Goal: Information Seeking & Learning: Learn about a topic

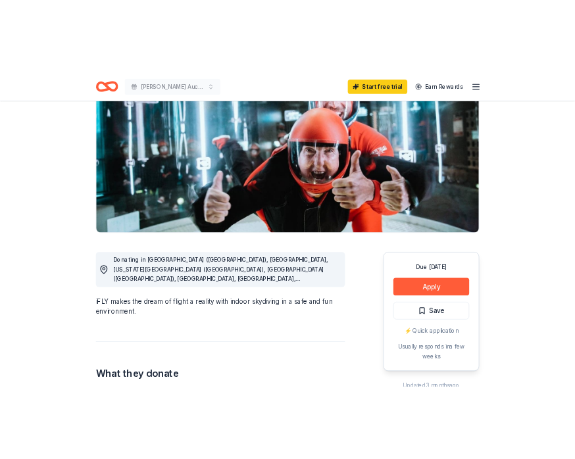
scroll to position [136, 0]
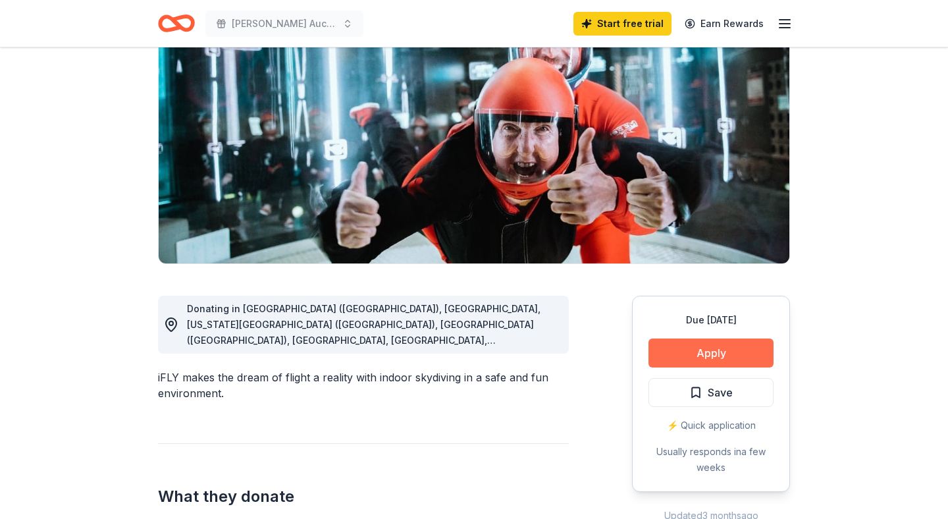
click at [697, 364] on button "Apply" at bounding box center [710, 352] width 125 height 29
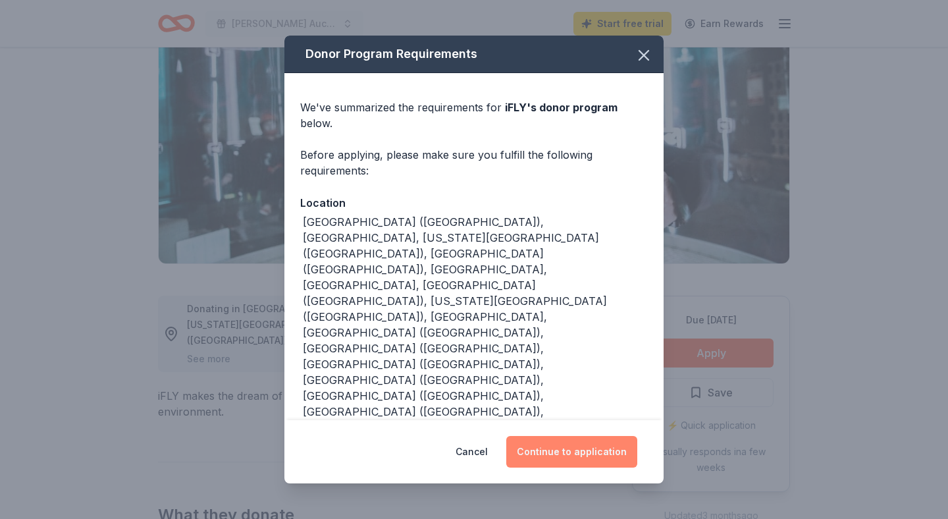
click at [565, 436] on button "Continue to application" at bounding box center [571, 452] width 131 height 32
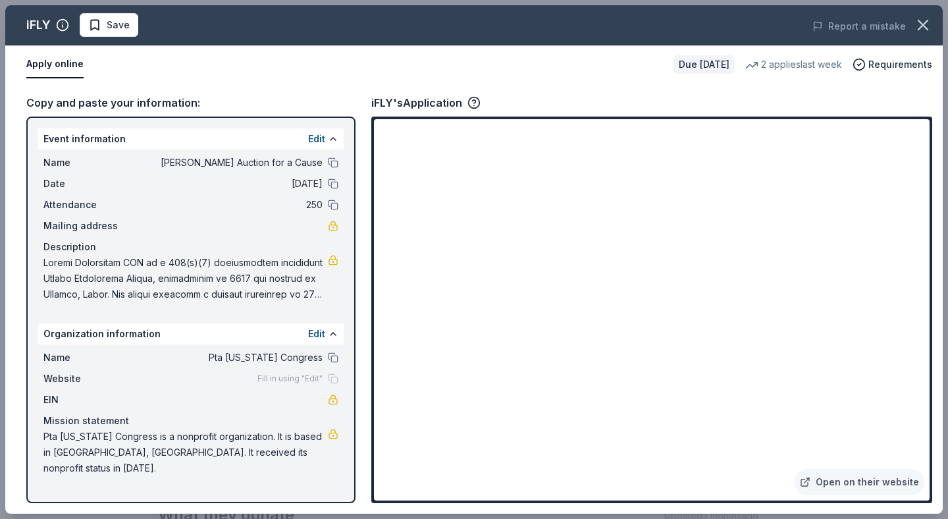
click at [294, 298] on span at bounding box center [185, 278] width 284 height 47
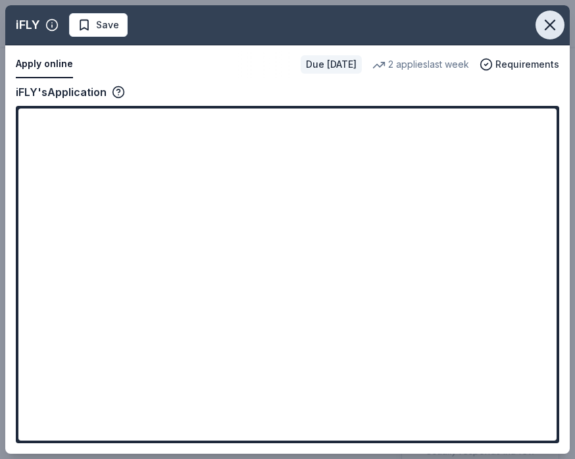
click at [554, 30] on icon "button" at bounding box center [550, 25] width 18 height 18
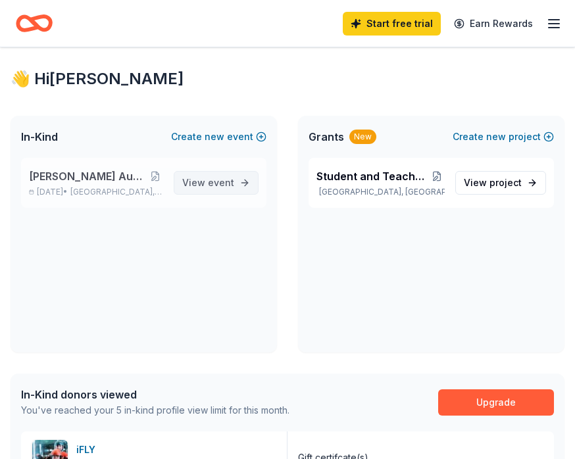
click at [199, 178] on span "View event" at bounding box center [208, 183] width 52 height 16
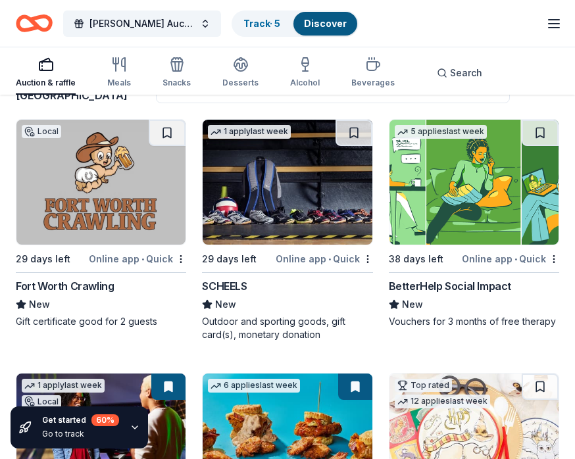
scroll to position [122, 0]
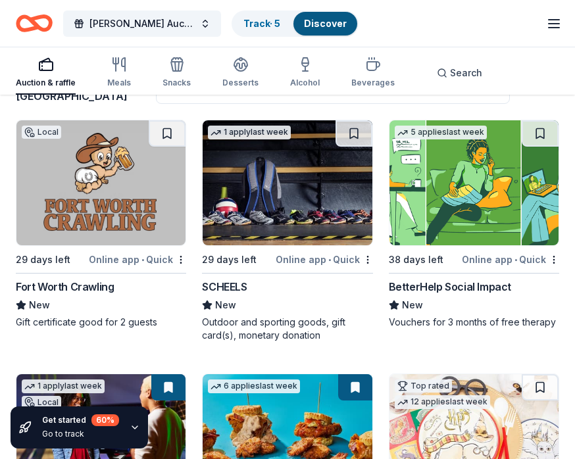
click at [475, 213] on img at bounding box center [474, 182] width 169 height 125
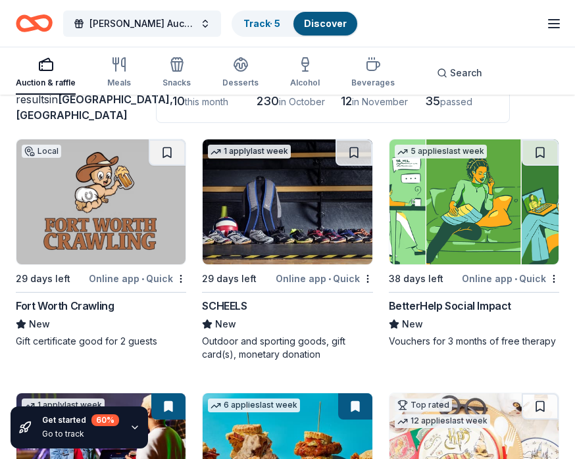
scroll to position [0, 0]
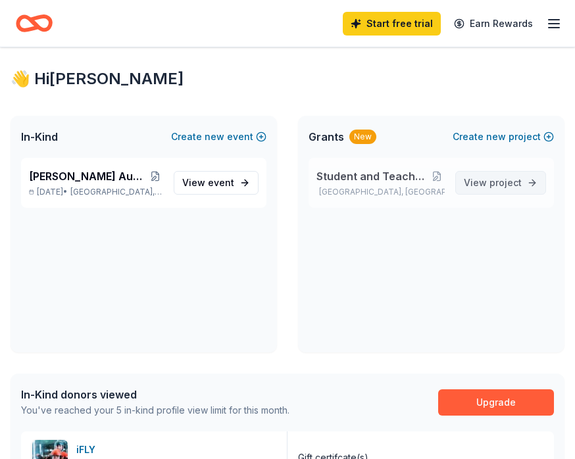
click at [488, 189] on span "View project" at bounding box center [493, 183] width 58 height 16
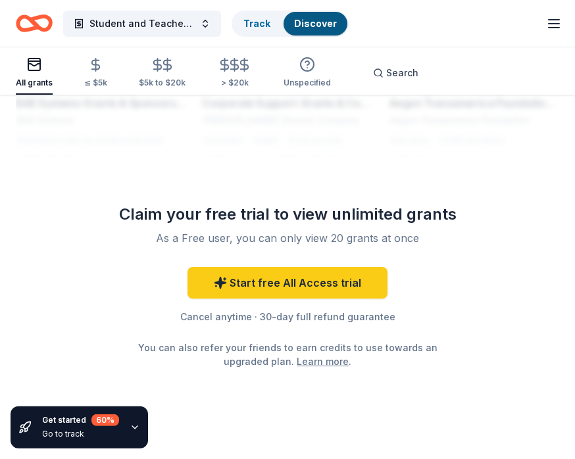
scroll to position [1880, 0]
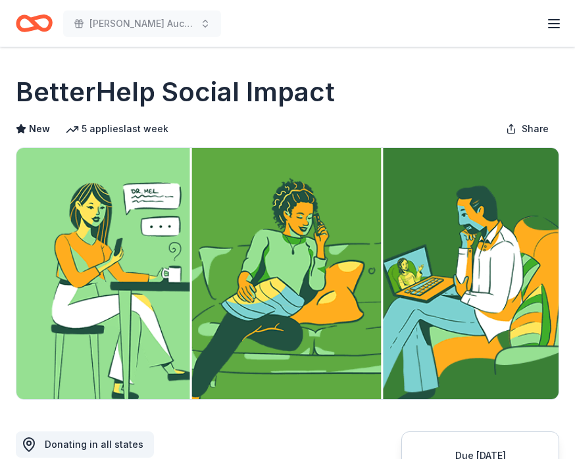
scroll to position [9, 0]
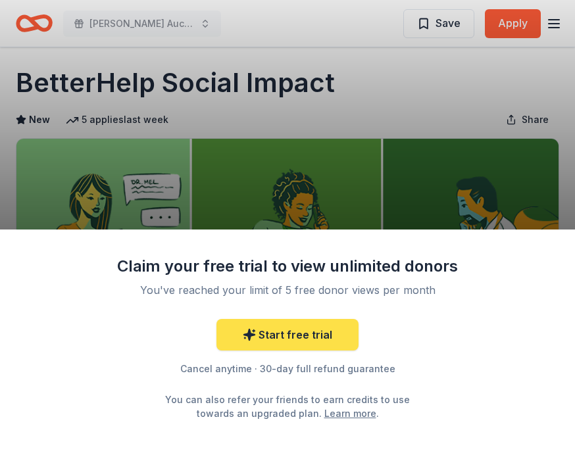
click at [296, 330] on link "Start free trial" at bounding box center [288, 335] width 142 height 32
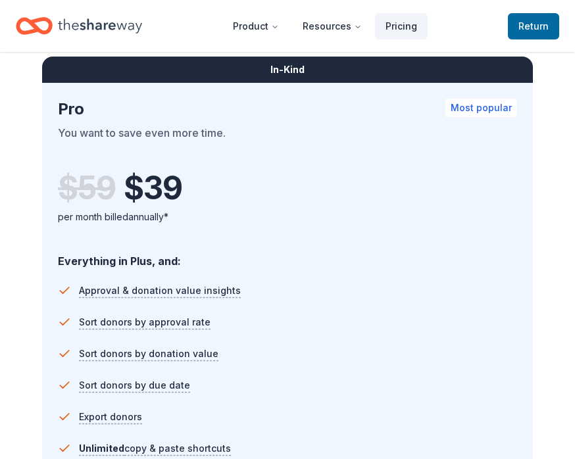
scroll to position [1199, 0]
